Goal: Task Accomplishment & Management: Complete application form

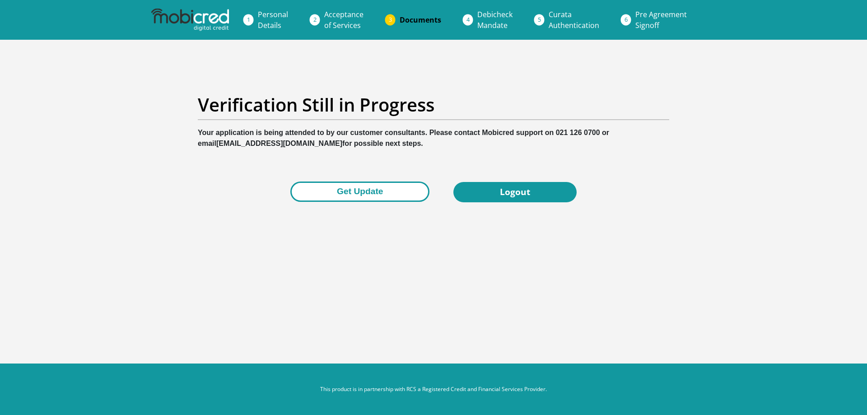
click at [380, 196] on button "Get Update" at bounding box center [359, 192] width 139 height 20
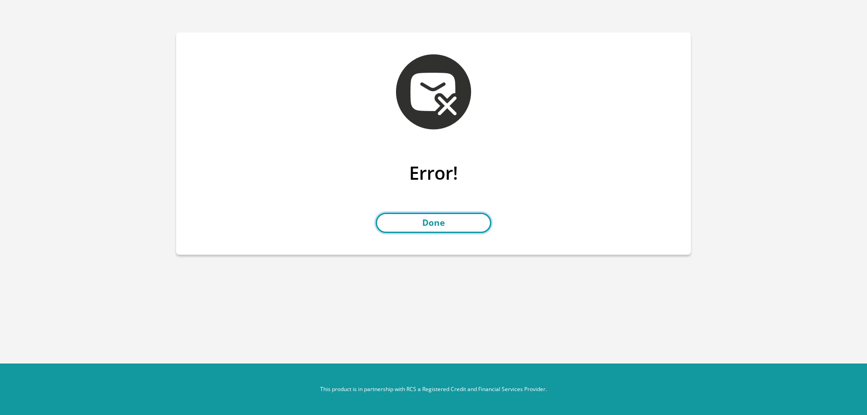
click at [449, 215] on link "Done" at bounding box center [434, 223] width 116 height 20
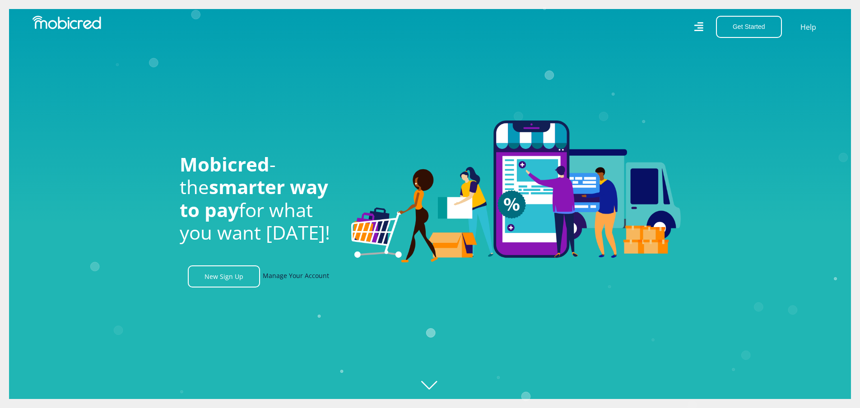
click at [309, 284] on link "Manage Your Account" at bounding box center [296, 277] width 66 height 22
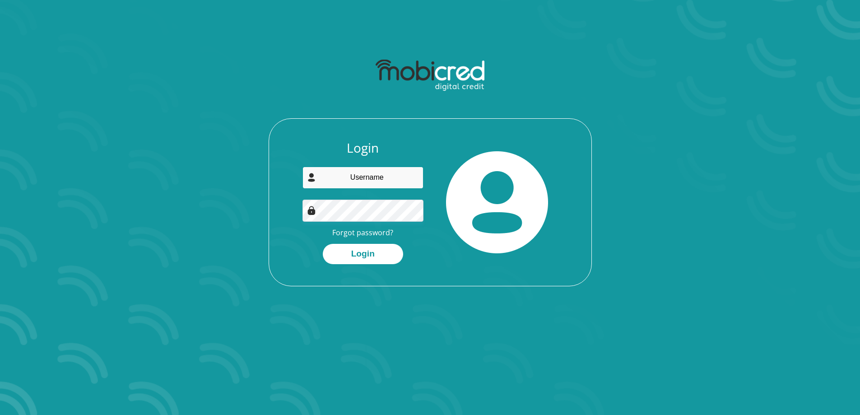
click at [388, 173] on input "email" at bounding box center [363, 178] width 121 height 22
type input "tnlutchman@gmail.com"
click at [323, 244] on button "Login" at bounding box center [363, 254] width 80 height 20
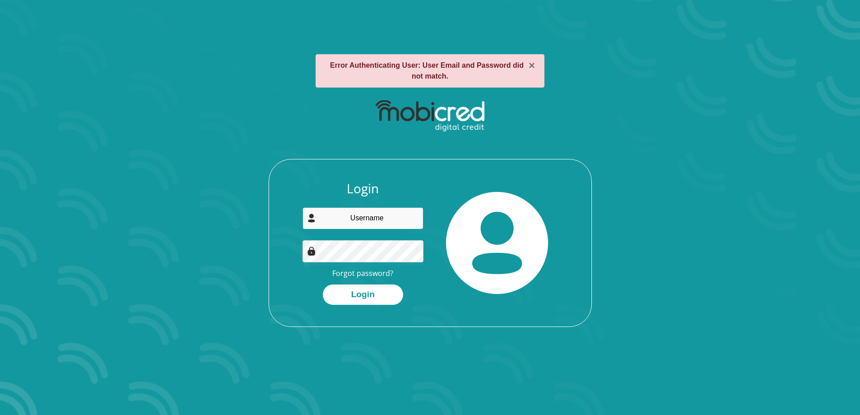
drag, startPoint x: 0, startPoint y: 0, endPoint x: 386, endPoint y: 211, distance: 439.8
click at [386, 211] on input "email" at bounding box center [363, 218] width 121 height 22
type input "[EMAIL_ADDRESS][DOMAIN_NAME]"
click at [323, 285] on button "Login" at bounding box center [363, 295] width 80 height 20
click at [352, 214] on input "email" at bounding box center [363, 218] width 121 height 22
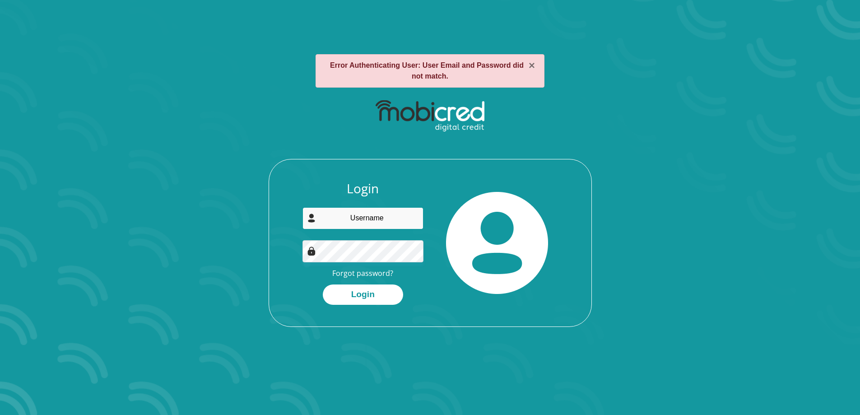
type input "tnlutchman@gmail.com"
click at [323, 285] on button "Login" at bounding box center [363, 295] width 80 height 20
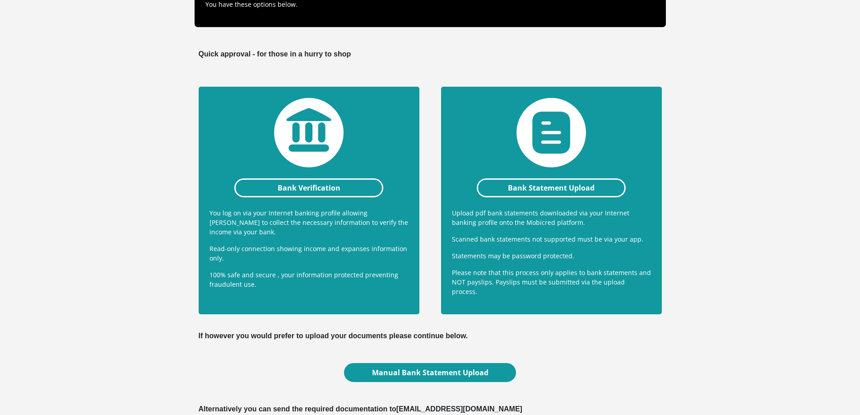
scroll to position [206, 0]
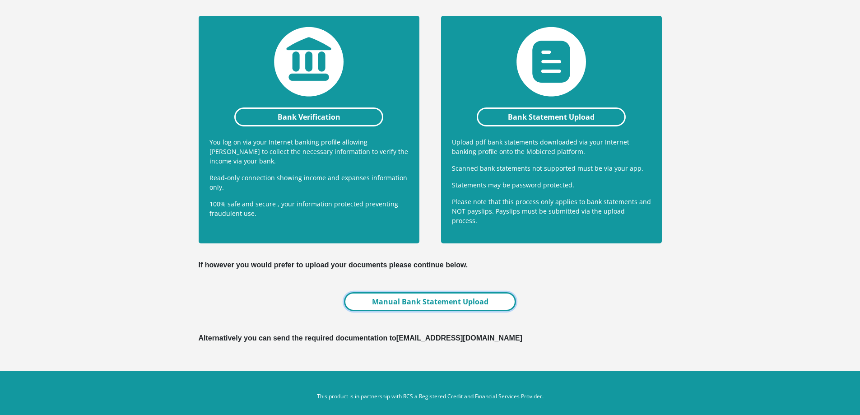
click at [455, 293] on link "Manual Bank Statement Upload" at bounding box center [430, 301] width 172 height 19
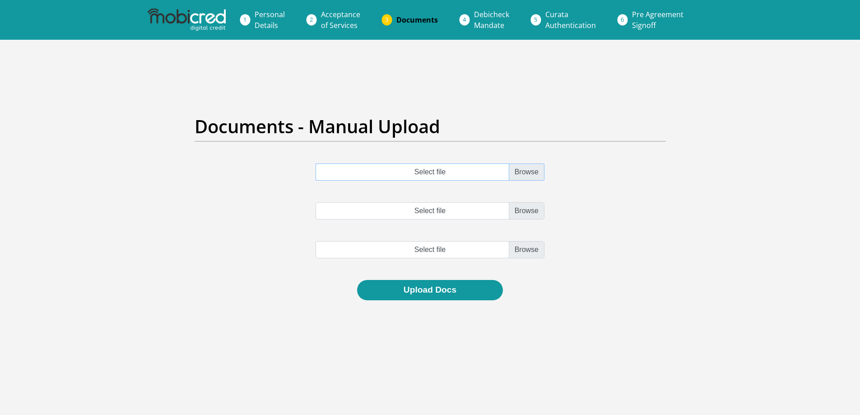
click at [529, 173] on input "Select file" at bounding box center [430, 171] width 229 height 17
type input "C:\fakepath\payslip sep tl.pdf"
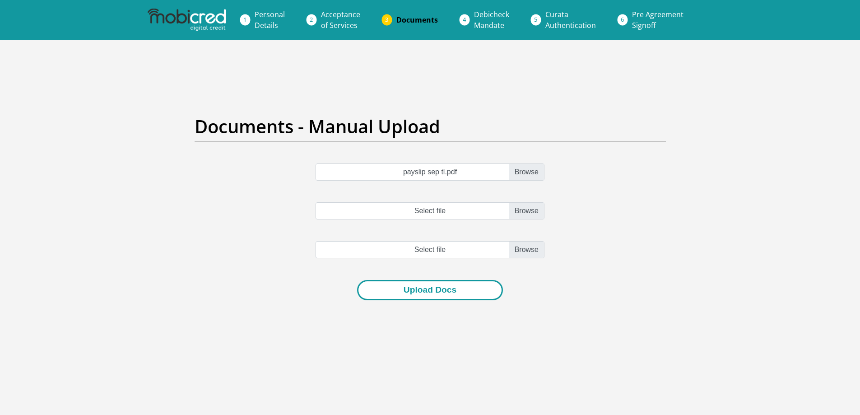
click at [431, 294] on button "Upload Docs" at bounding box center [430, 290] width 146 height 20
click at [521, 212] on input "Select file" at bounding box center [430, 210] width 229 height 17
type input "C:\fakepath\FNB_FUSION_PREMIER_ACCOUNT_95.pdf"
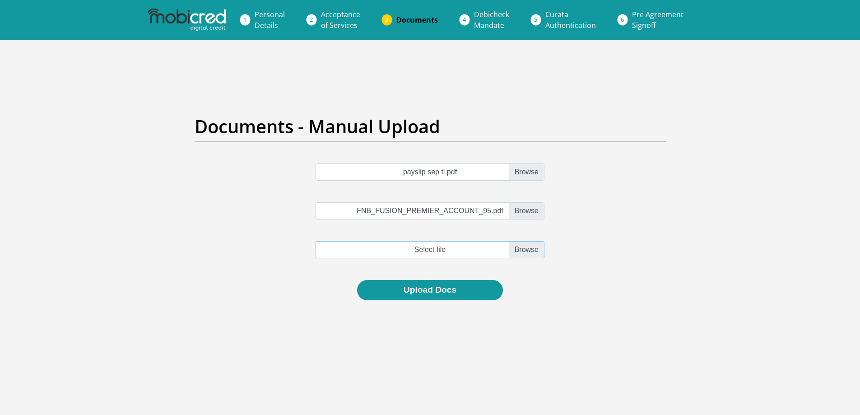
click at [530, 257] on input "file" at bounding box center [430, 249] width 229 height 17
type input "C:\fakepath\FNB_FUSION_PREMIER_ACCOUNT_94.pdf"
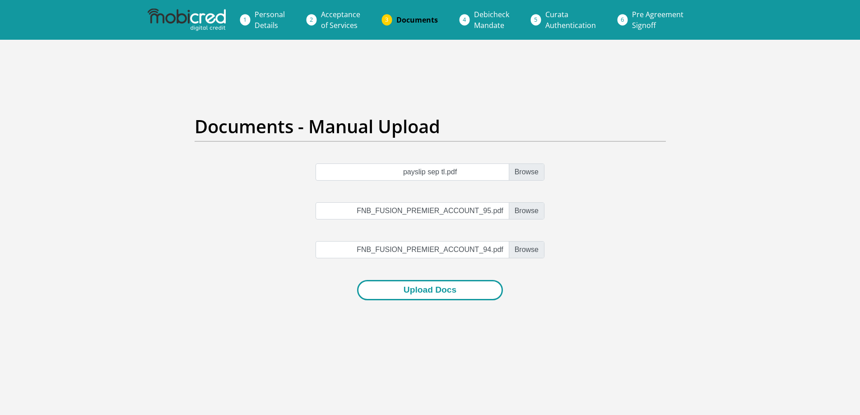
click at [405, 285] on button "Upload Docs" at bounding box center [430, 290] width 146 height 20
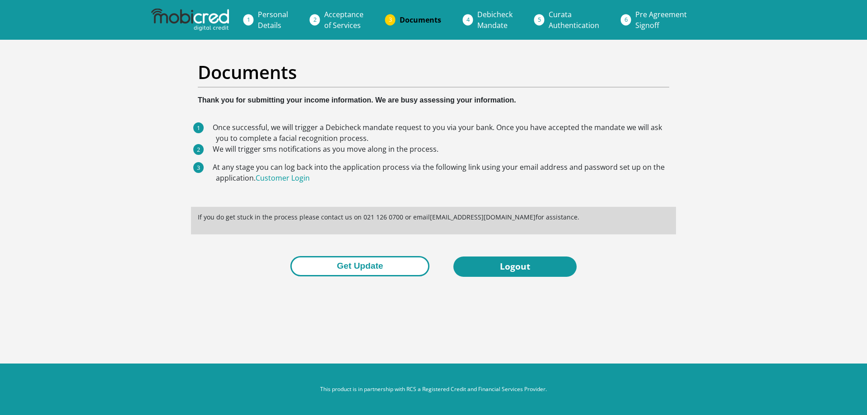
click at [381, 271] on button "Get Update" at bounding box center [359, 266] width 139 height 20
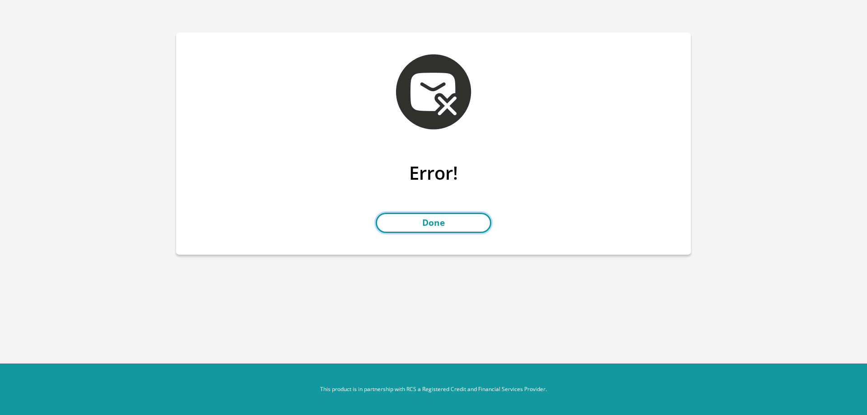
click at [417, 216] on link "Done" at bounding box center [434, 223] width 116 height 20
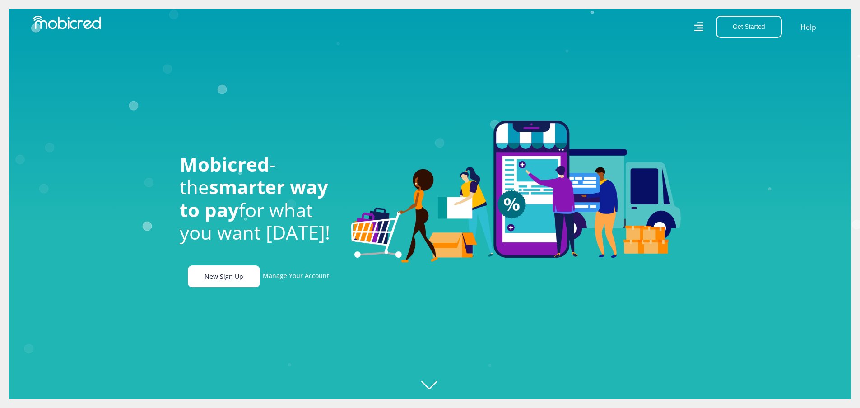
click at [252, 278] on link "New Sign Up" at bounding box center [224, 277] width 72 height 22
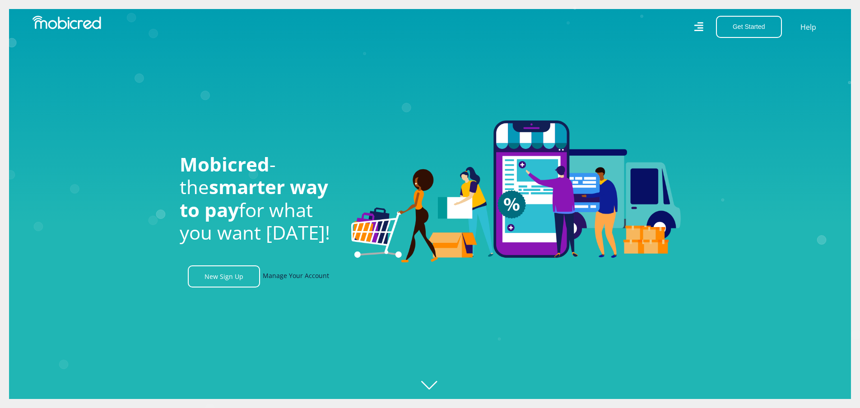
click at [304, 280] on link "Manage Your Account" at bounding box center [296, 277] width 66 height 22
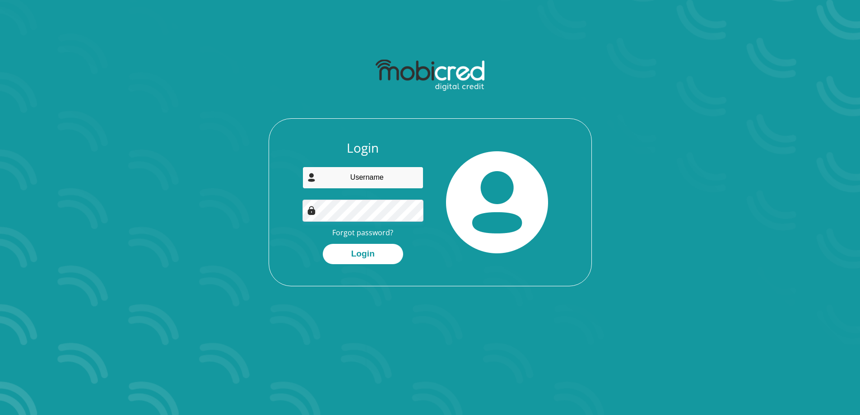
click at [361, 181] on input "email" at bounding box center [363, 178] width 121 height 22
type input "tnlutchman@gmail.com"
click at [323, 244] on button "Login" at bounding box center [363, 254] width 80 height 20
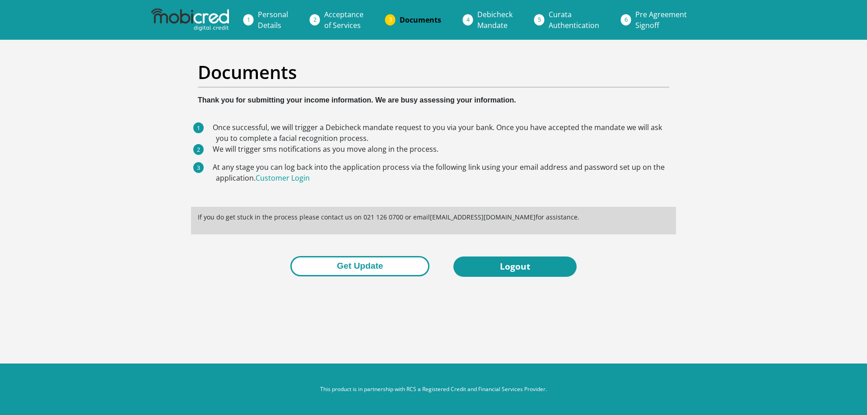
click at [360, 263] on button "Get Update" at bounding box center [359, 266] width 139 height 20
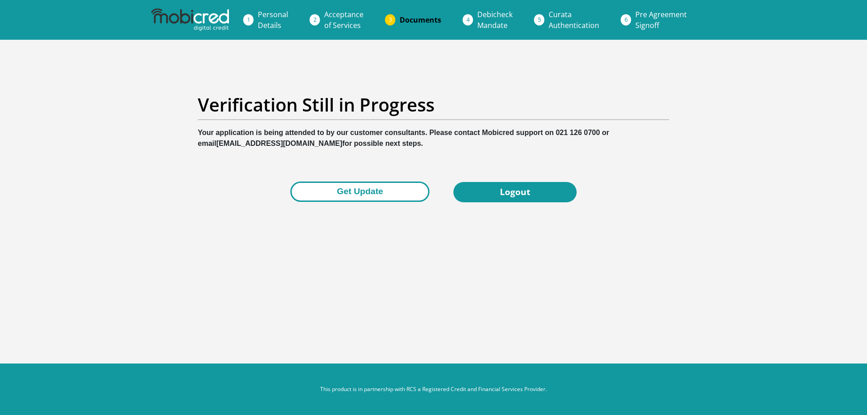
click at [383, 195] on button "Get Update" at bounding box center [359, 192] width 139 height 20
click at [724, 58] on section "Verification Still in Progress Your application is being attended to by our cus…" at bounding box center [433, 148] width 867 height 217
